Goal: Information Seeking & Learning: Learn about a topic

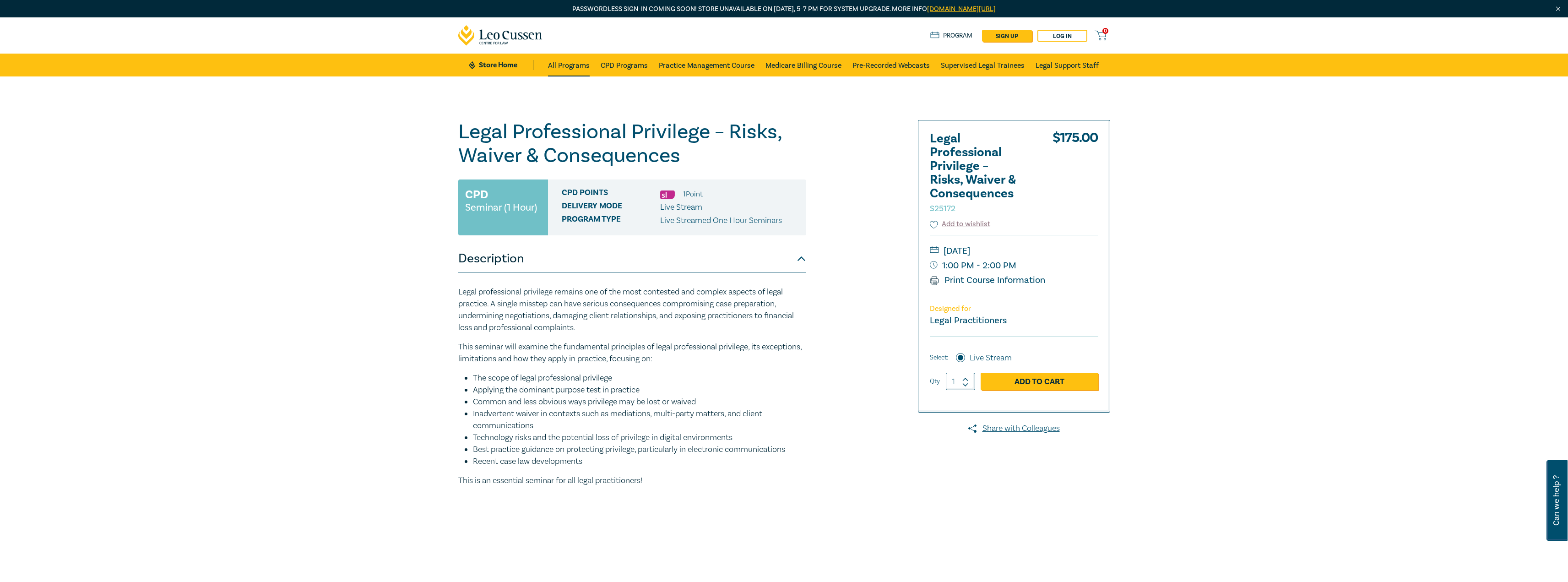
drag, startPoint x: 0, startPoint y: 0, endPoint x: 575, endPoint y: 61, distance: 578.2
click at [575, 61] on link "All Programs" at bounding box center [569, 65] width 42 height 23
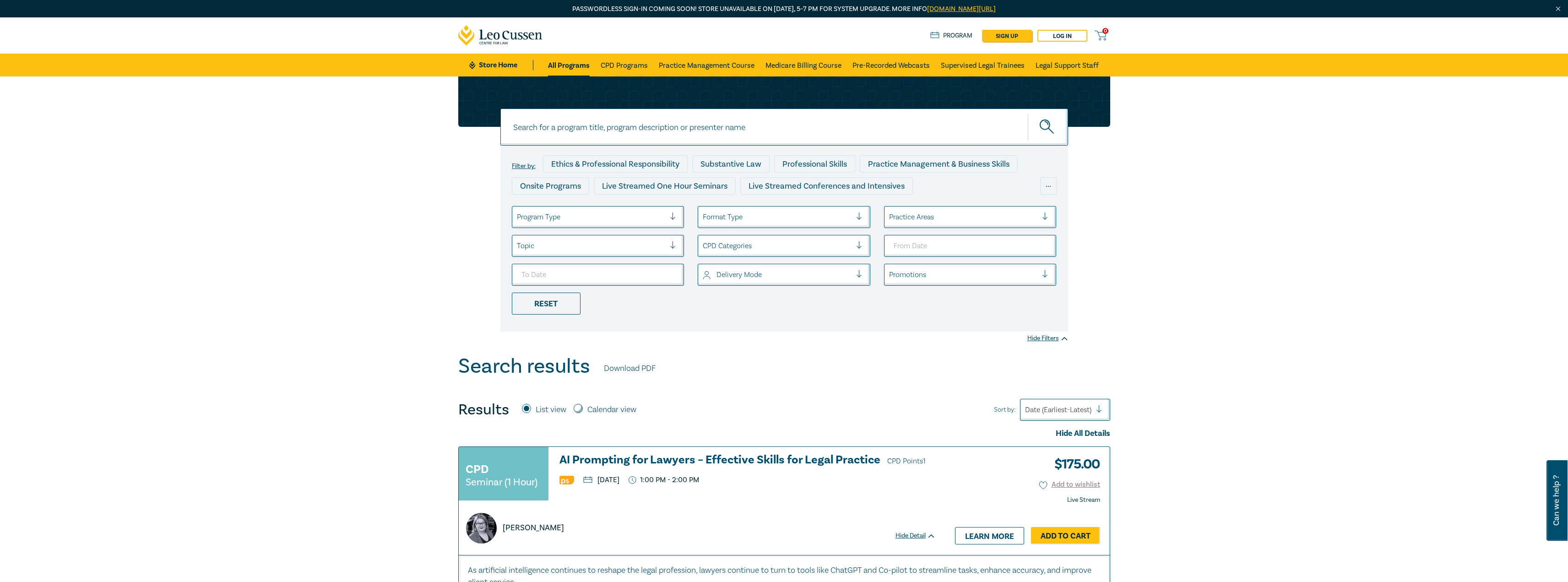
click at [545, 219] on div at bounding box center [591, 217] width 149 height 12
click at [563, 237] on div "Live Streamed One Hour Seminars" at bounding box center [599, 242] width 173 height 19
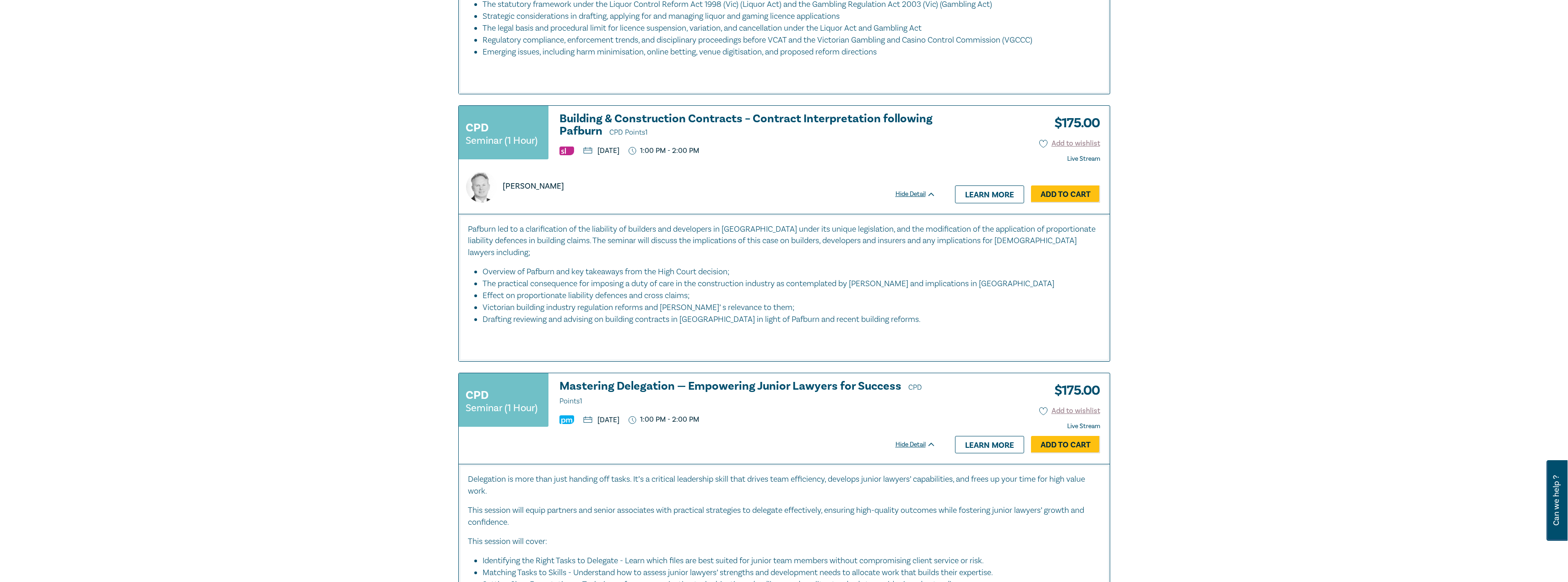
scroll to position [4350, 0]
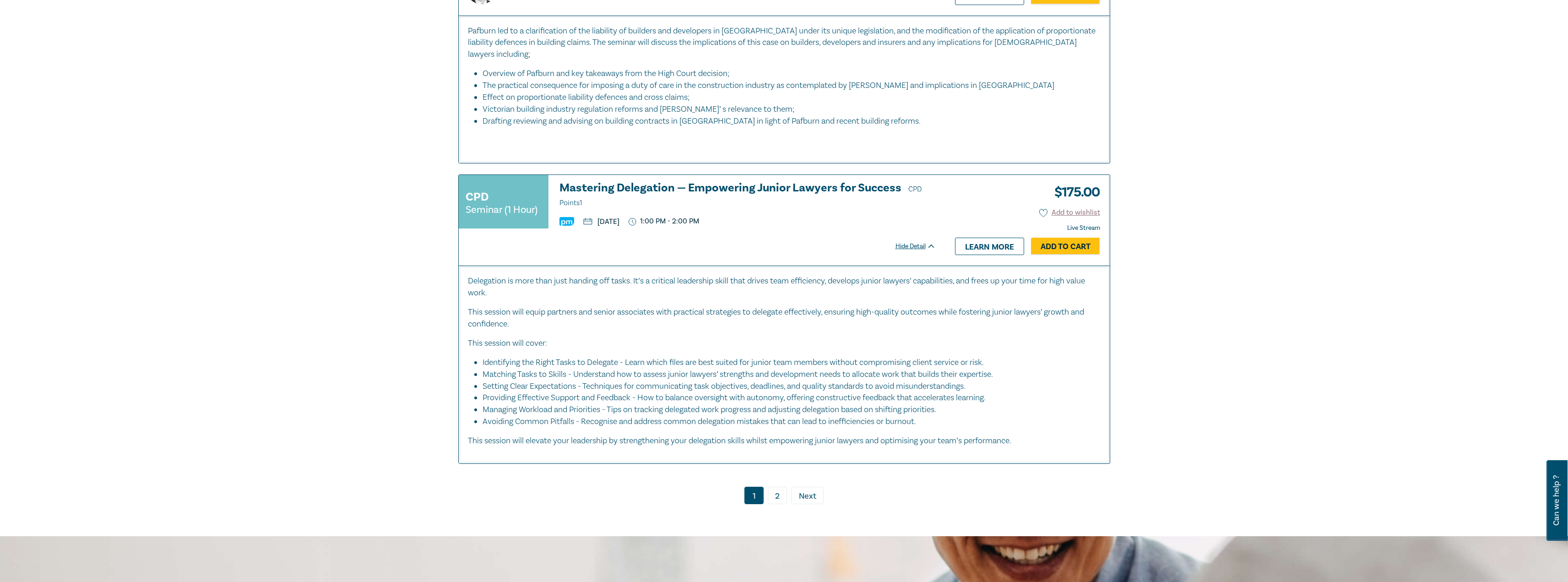
click at [775, 487] on link "2" at bounding box center [777, 496] width 19 height 17
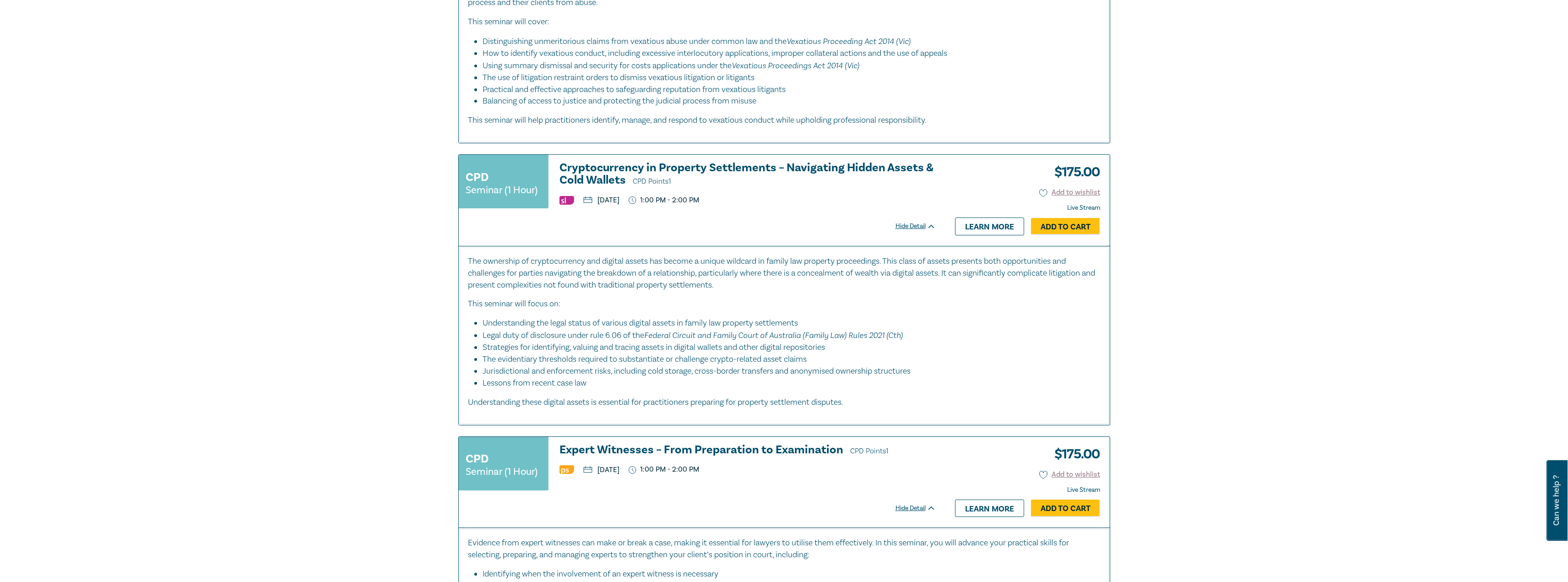
scroll to position [2401, 0]
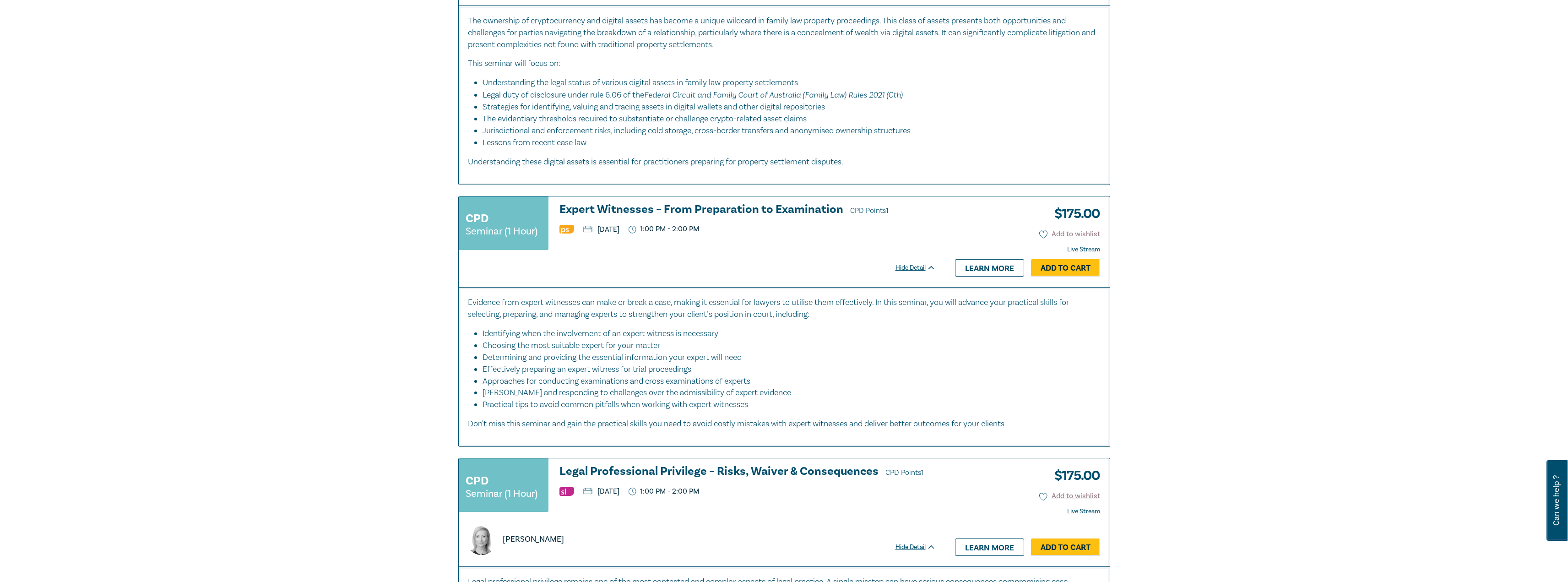
scroll to position [2644, 0]
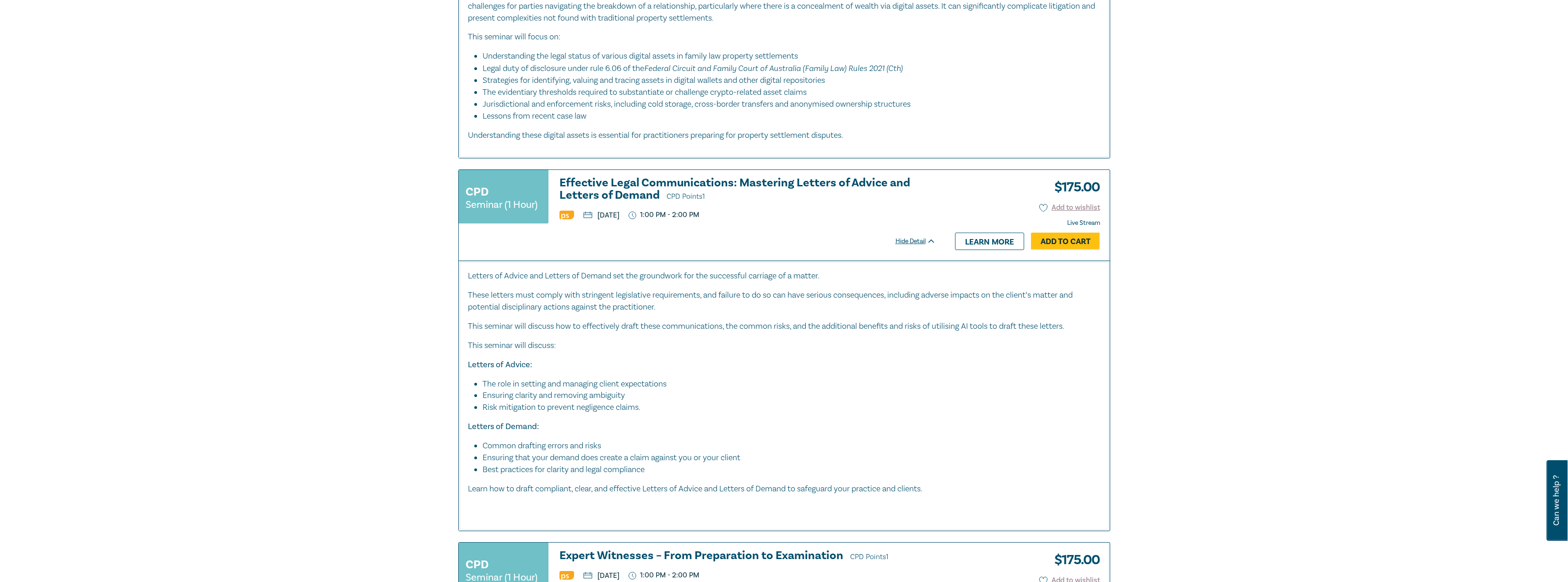
scroll to position [2644, 0]
click at [641, 203] on h3 "Effective Legal Communications: Mastering Letters of Advice and Letters of Dema…" at bounding box center [747, 189] width 377 height 26
